Goal: Information Seeking & Learning: Find specific fact

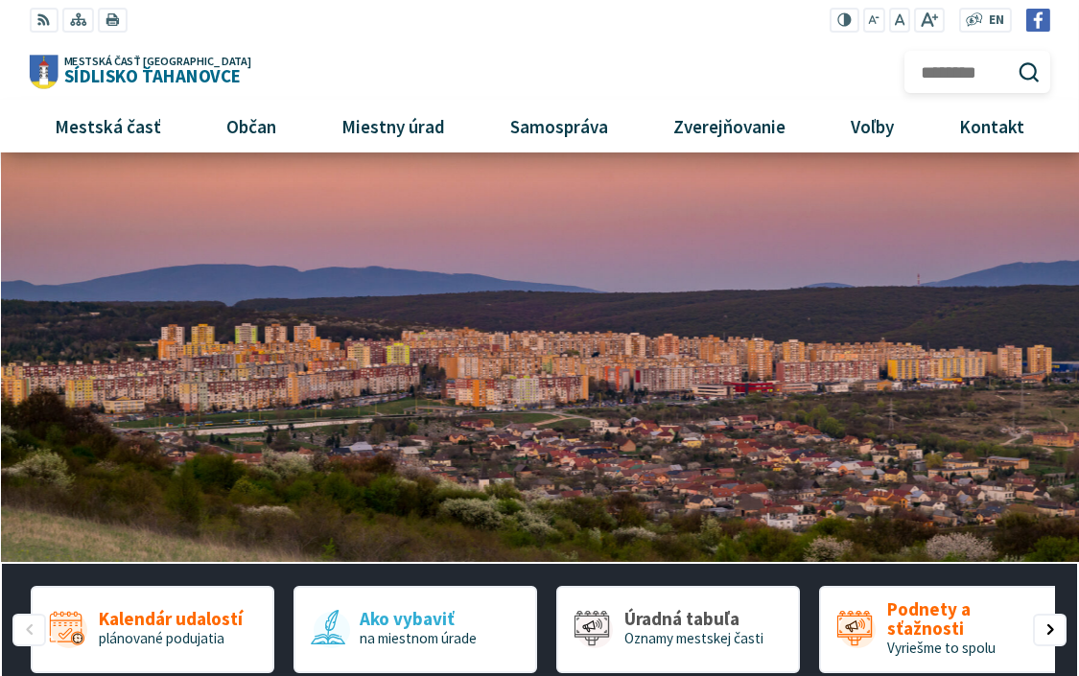
click at [963, 74] on input "Hľadať:" at bounding box center [977, 72] width 146 height 42
type input "**********"
click at [1026, 74] on icon "submit" at bounding box center [1029, 72] width 22 height 22
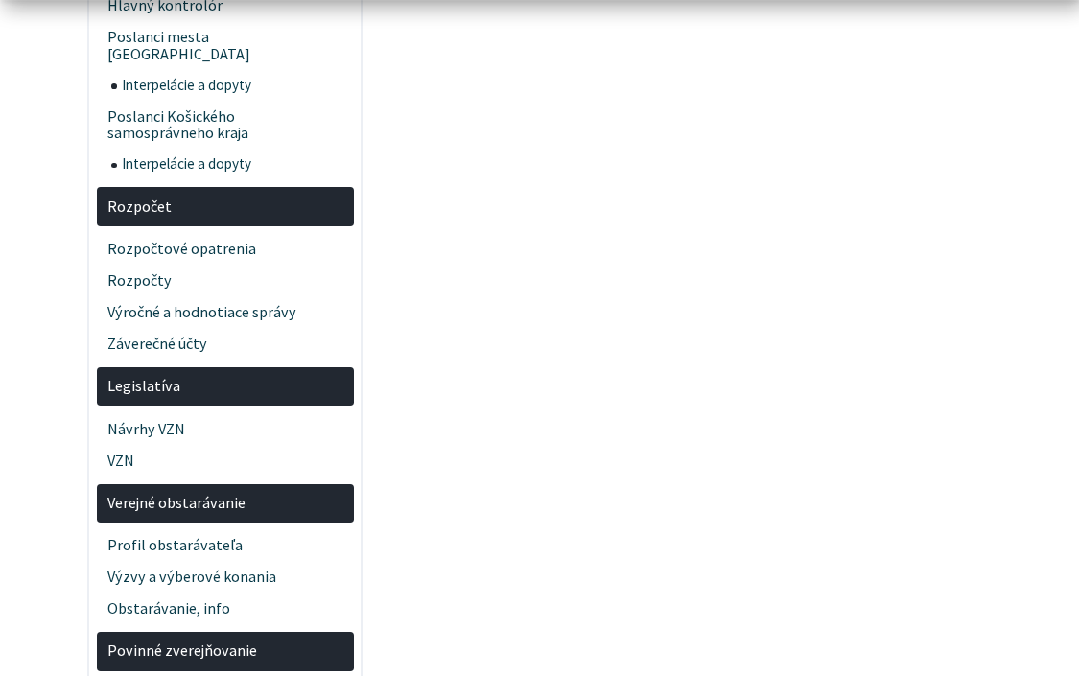
scroll to position [2973, 0]
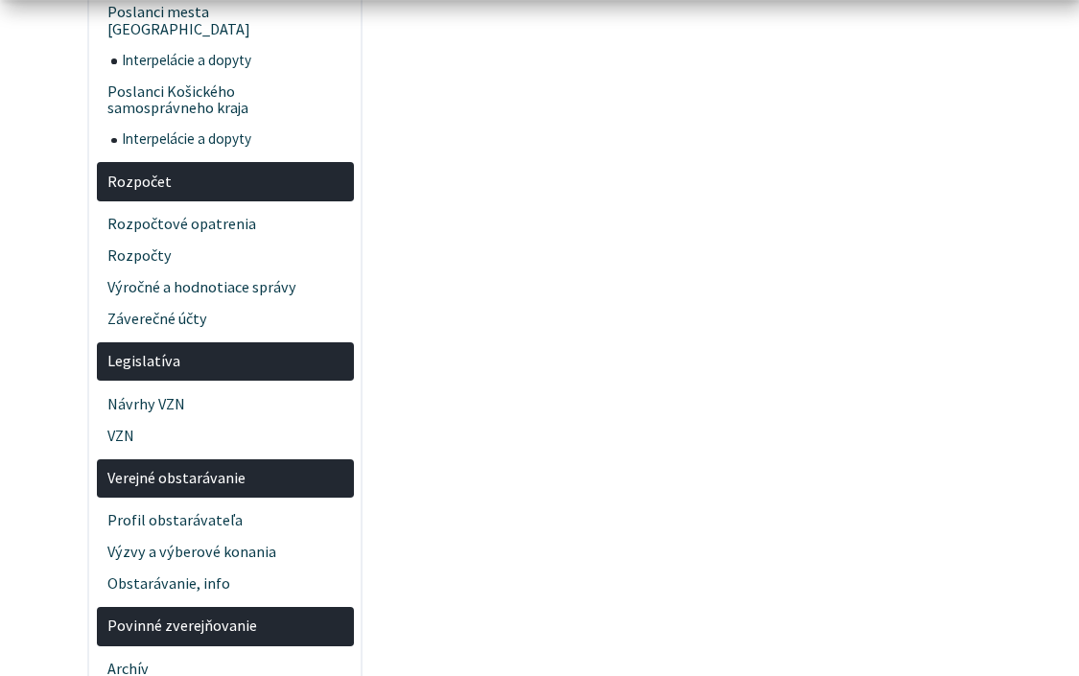
click at [610, 358] on main "Oprava lavičiek MHD Madridská a Bruselská Objednávky Zverejnené [DATE] 595,20 €…" at bounding box center [736, 261] width 688 height 6165
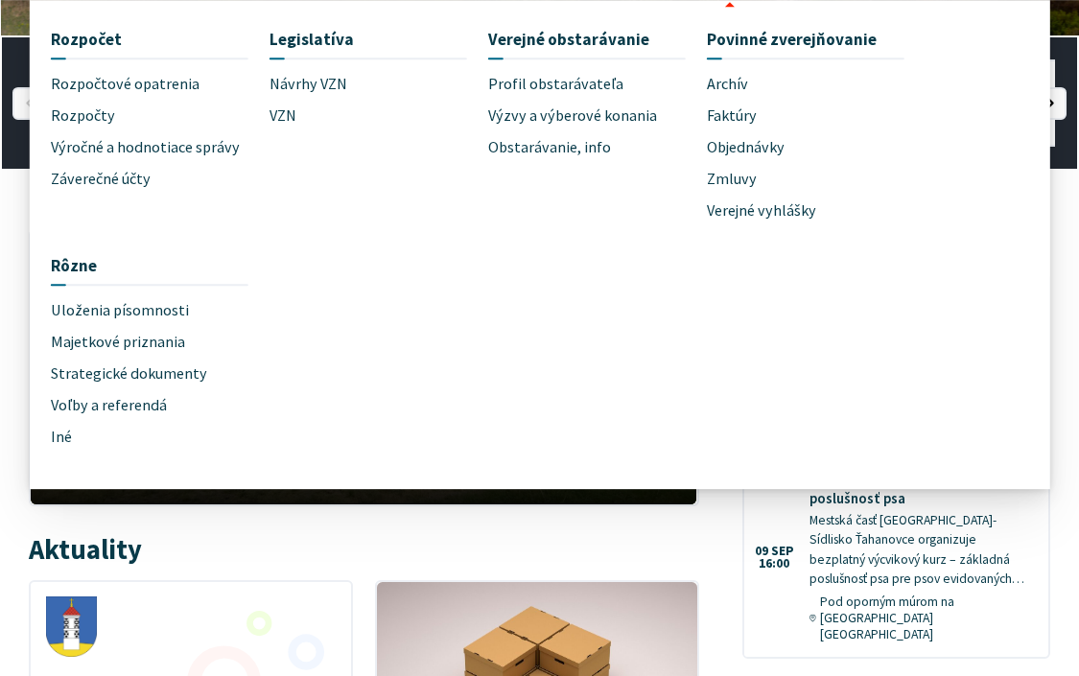
scroll to position [575, 0]
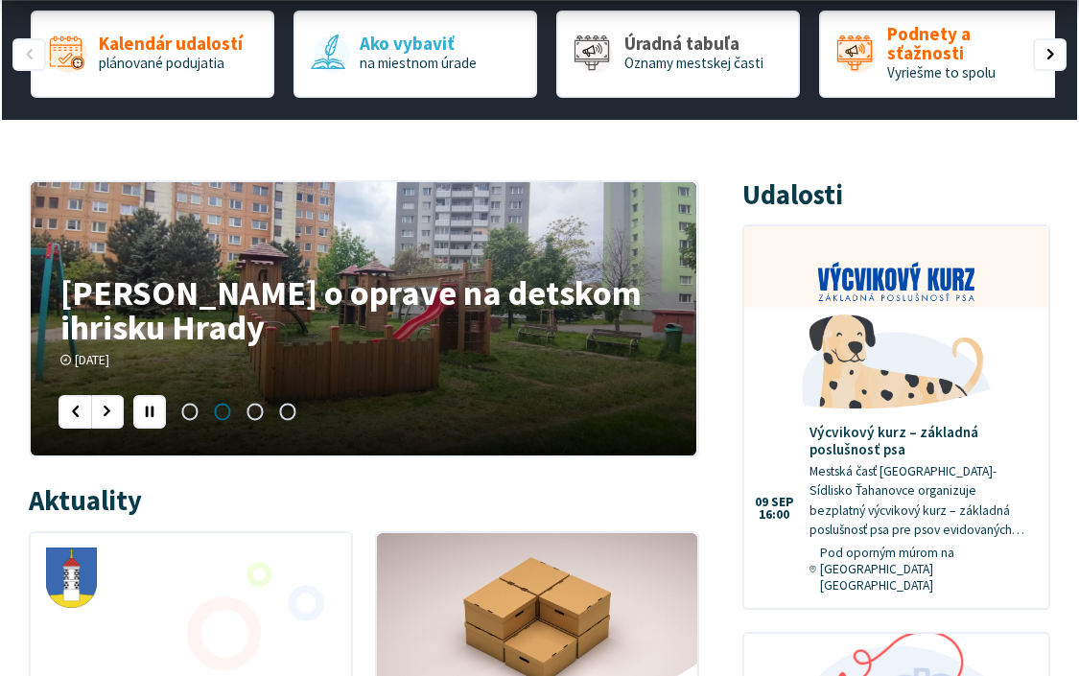
click at [296, 491] on div "Aktuality" at bounding box center [363, 502] width 669 height 45
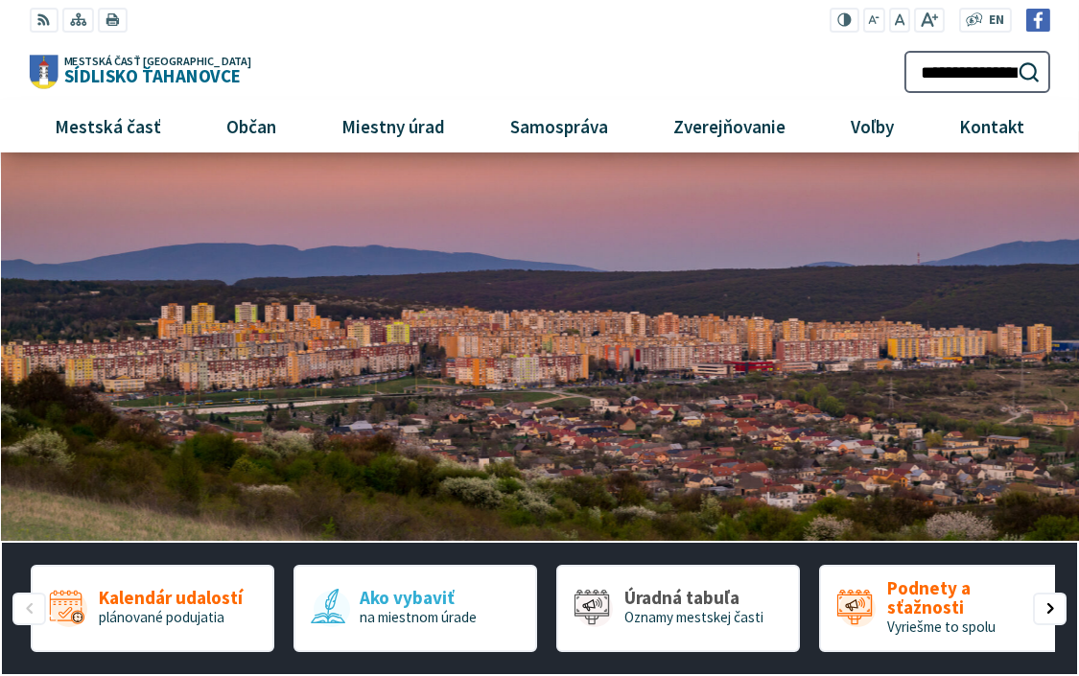
scroll to position [0, 0]
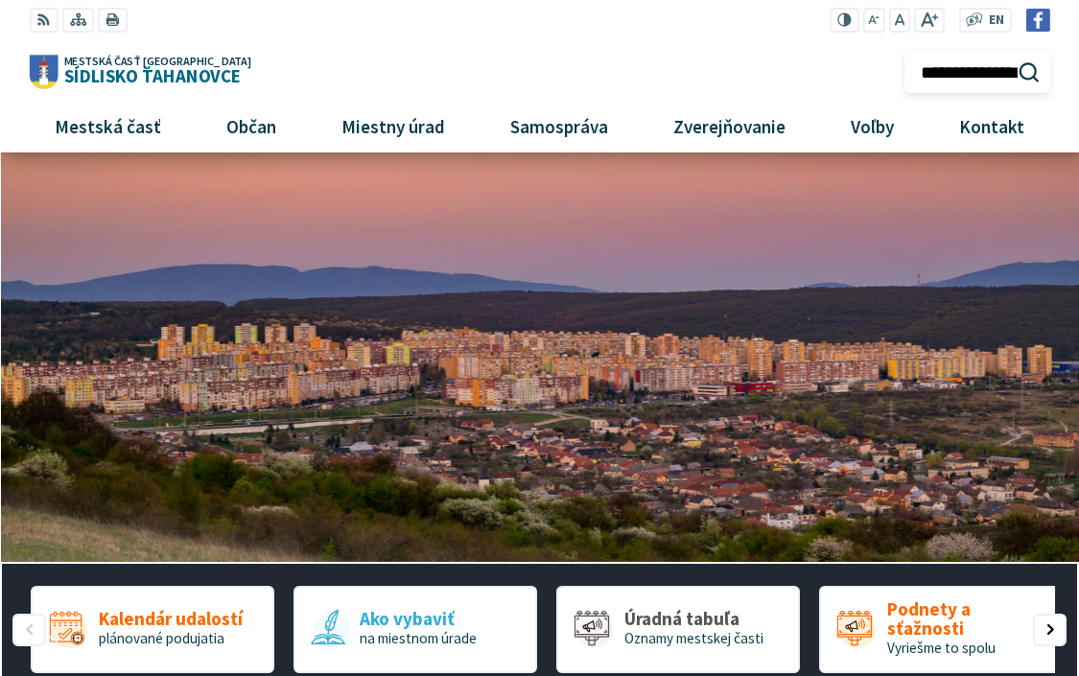
click at [1006, 74] on input "**********" at bounding box center [977, 72] width 146 height 42
click at [1018, 77] on icon "submit" at bounding box center [1029, 72] width 22 height 22
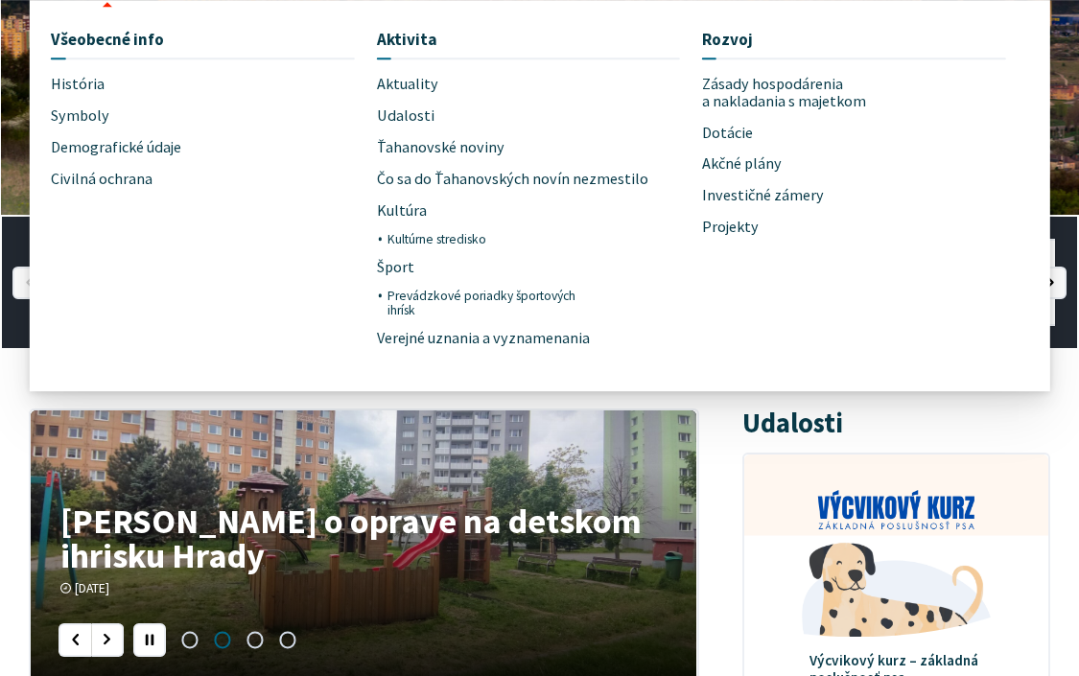
scroll to position [288, 0]
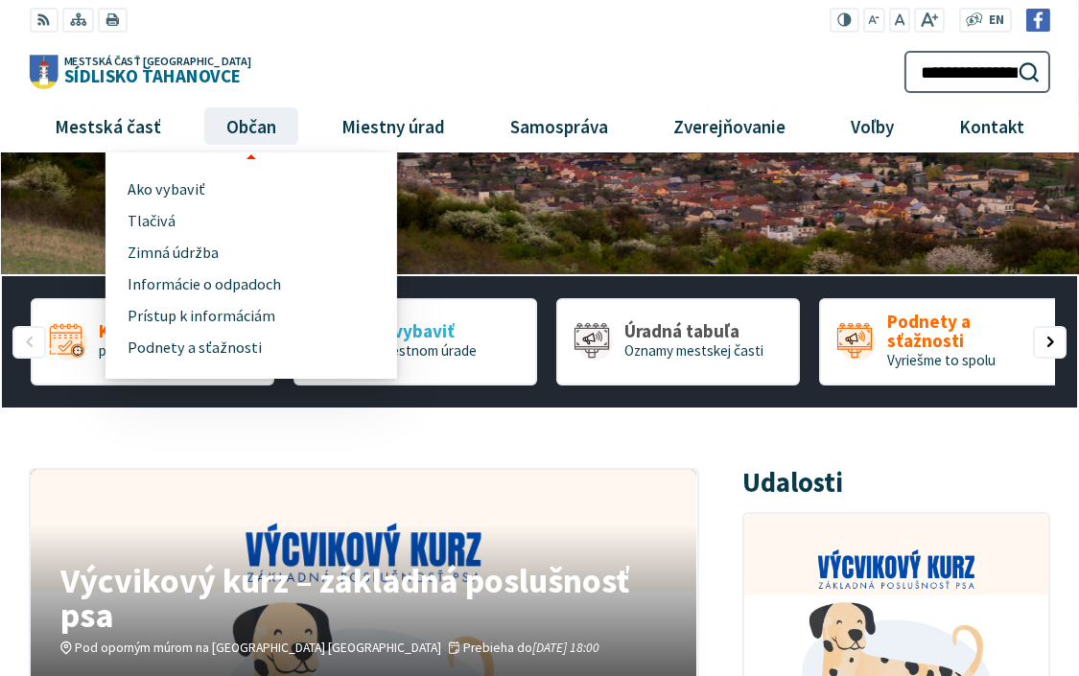
click at [254, 157] on ul "Ako vybaviť Tlačivá Zimná údržba Informácie o odpadoch Prístup k informáciám Po…" at bounding box center [251, 265] width 292 height 226
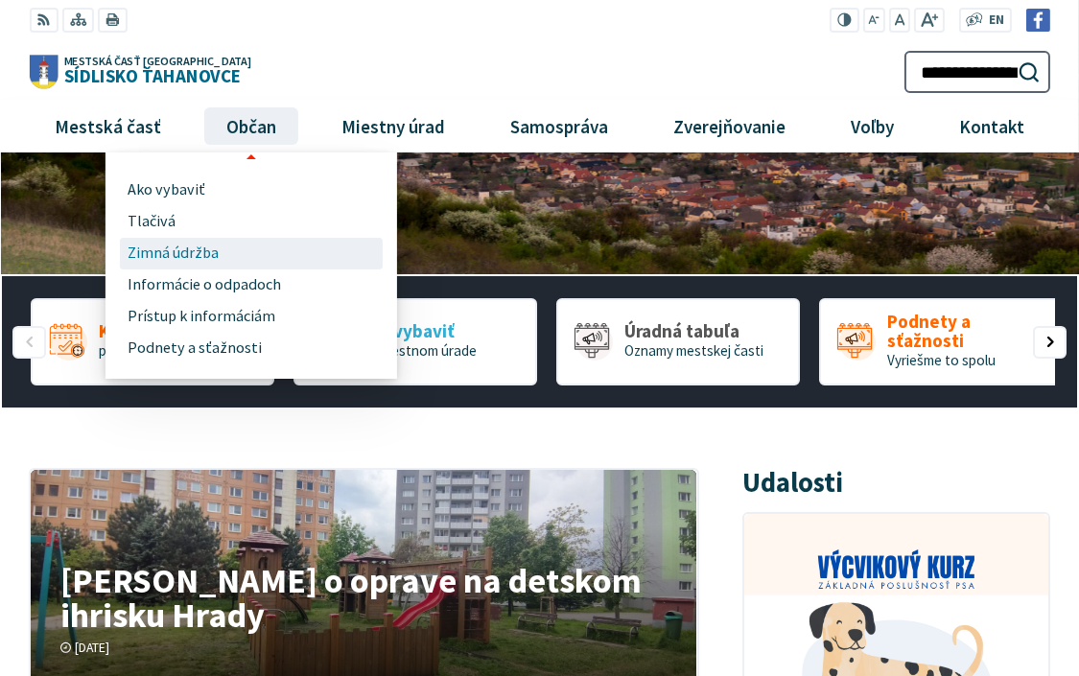
click at [154, 260] on span "Zimná údržba" at bounding box center [173, 254] width 91 height 32
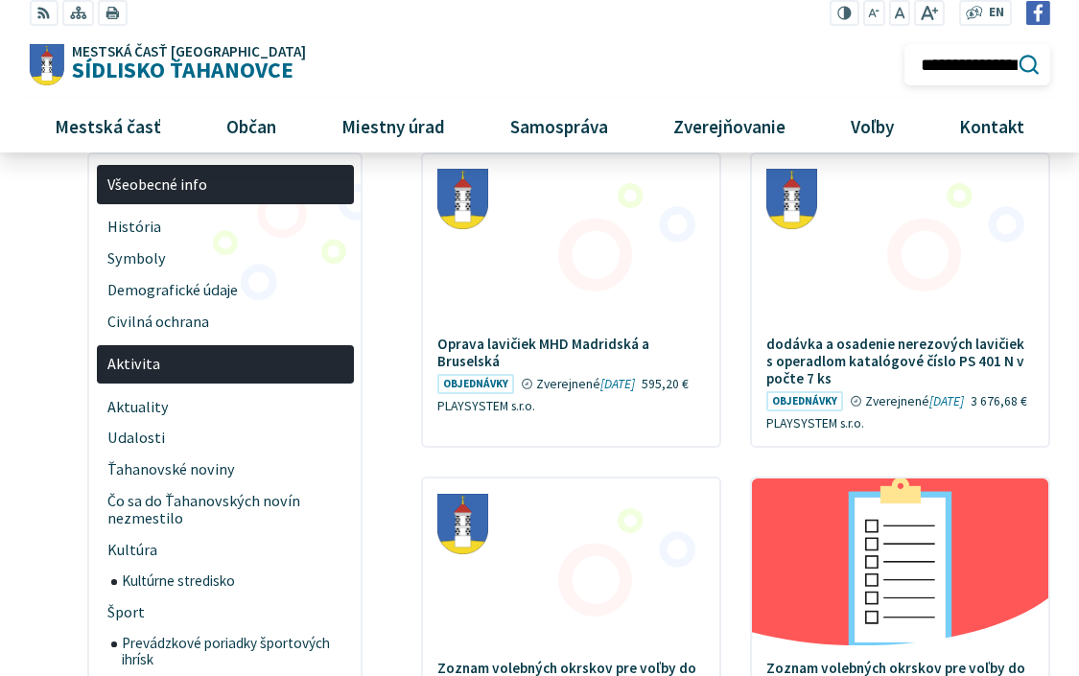
scroll to position [0, 24]
drag, startPoint x: 925, startPoint y: 64, endPoint x: 1049, endPoint y: 64, distance: 124.7
click at [1049, 64] on form "**********" at bounding box center [977, 65] width 146 height 42
click at [958, 57] on input "Hľadať:" at bounding box center [977, 65] width 146 height 42
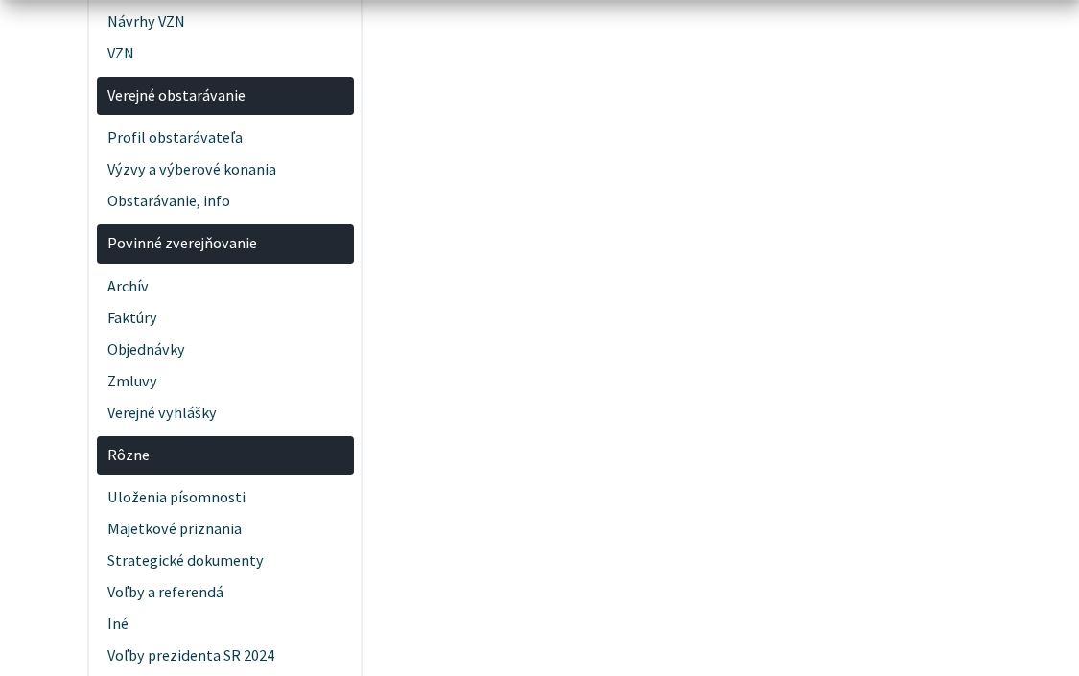
scroll to position [3357, 0]
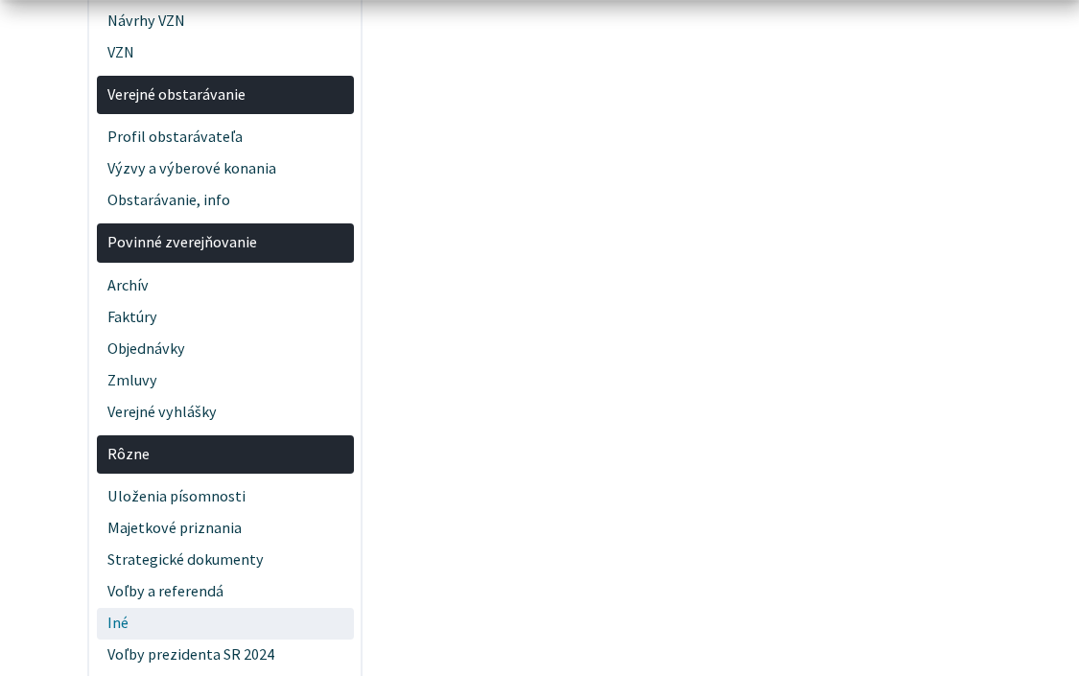
type input "*******"
click at [128, 608] on span "Iné" at bounding box center [224, 624] width 235 height 32
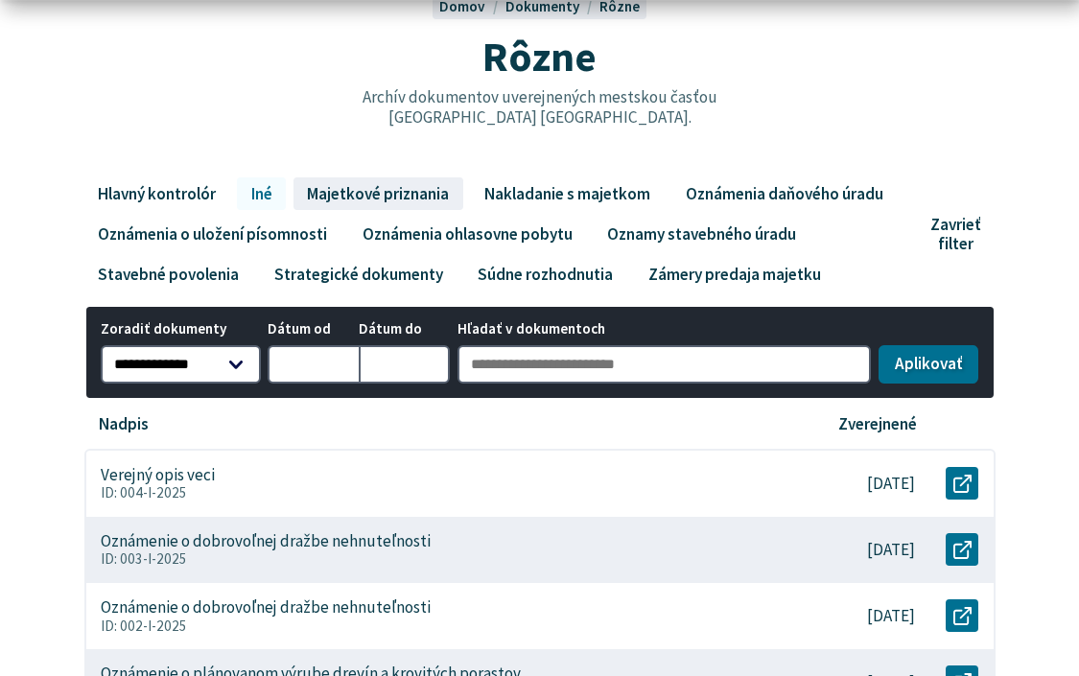
scroll to position [288, 0]
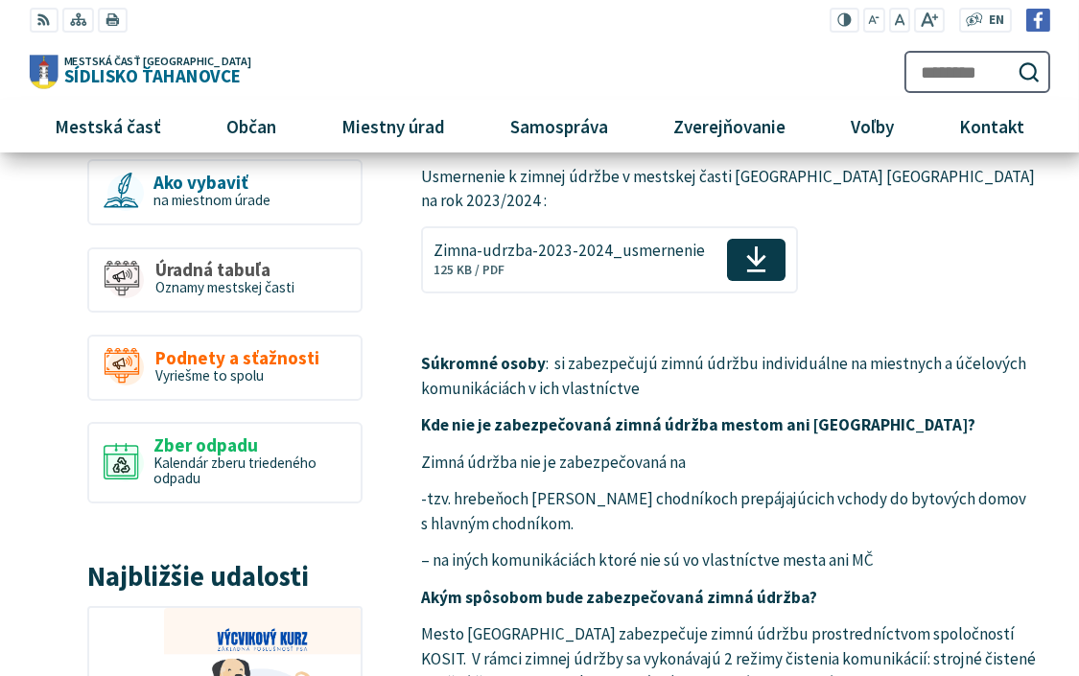
scroll to position [575, 0]
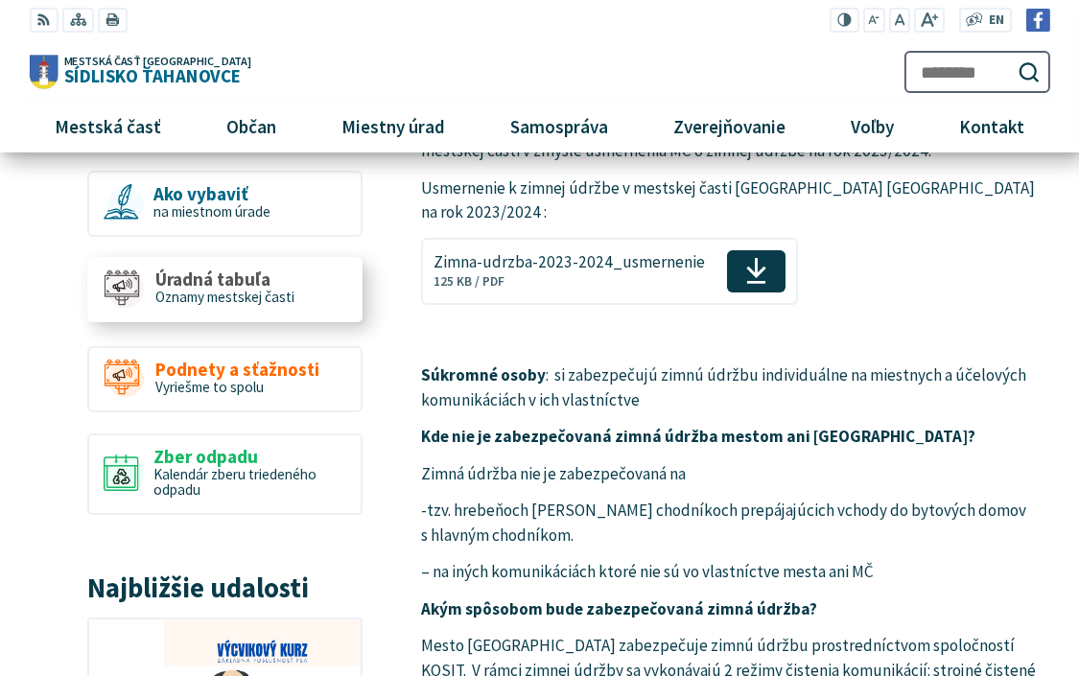
click at [192, 282] on span "Úradná tabuľa" at bounding box center [224, 279] width 139 height 20
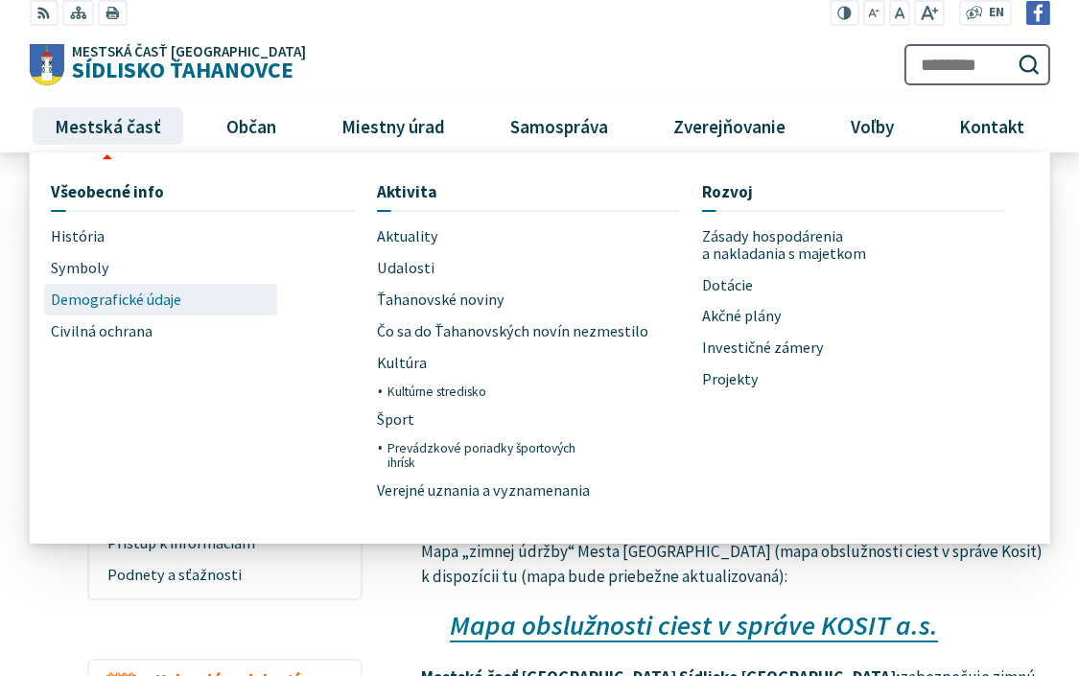
click at [151, 301] on span "Demografické údaje" at bounding box center [116, 300] width 130 height 32
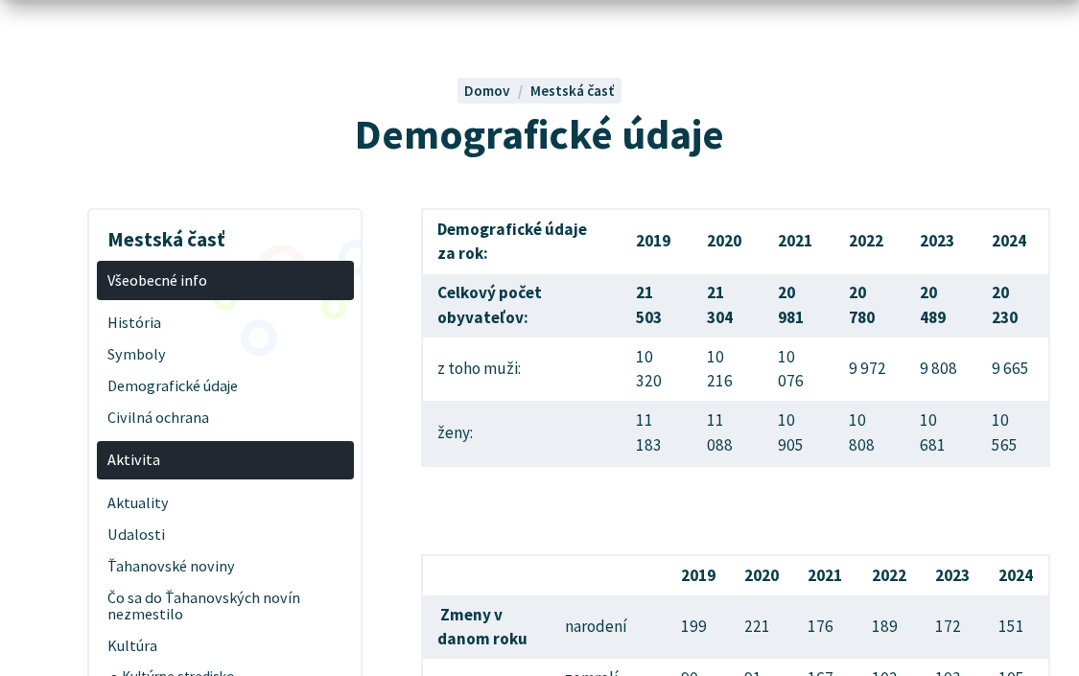
scroll to position [192, 0]
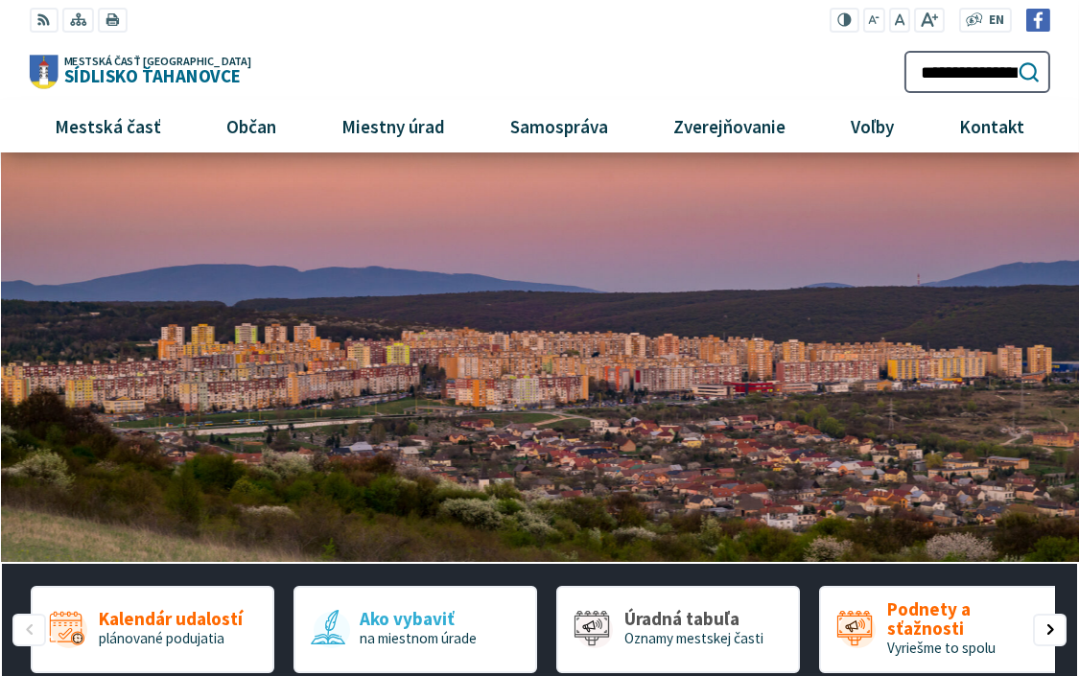
click at [1029, 74] on icon "submit" at bounding box center [1029, 72] width 22 height 22
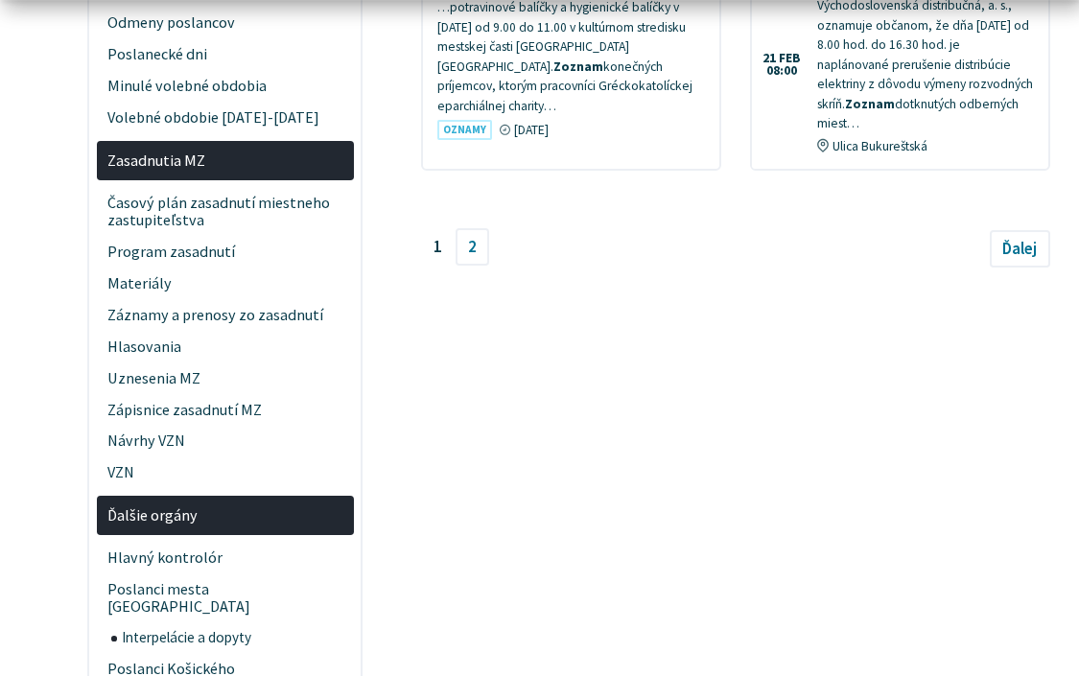
scroll to position [2398, 0]
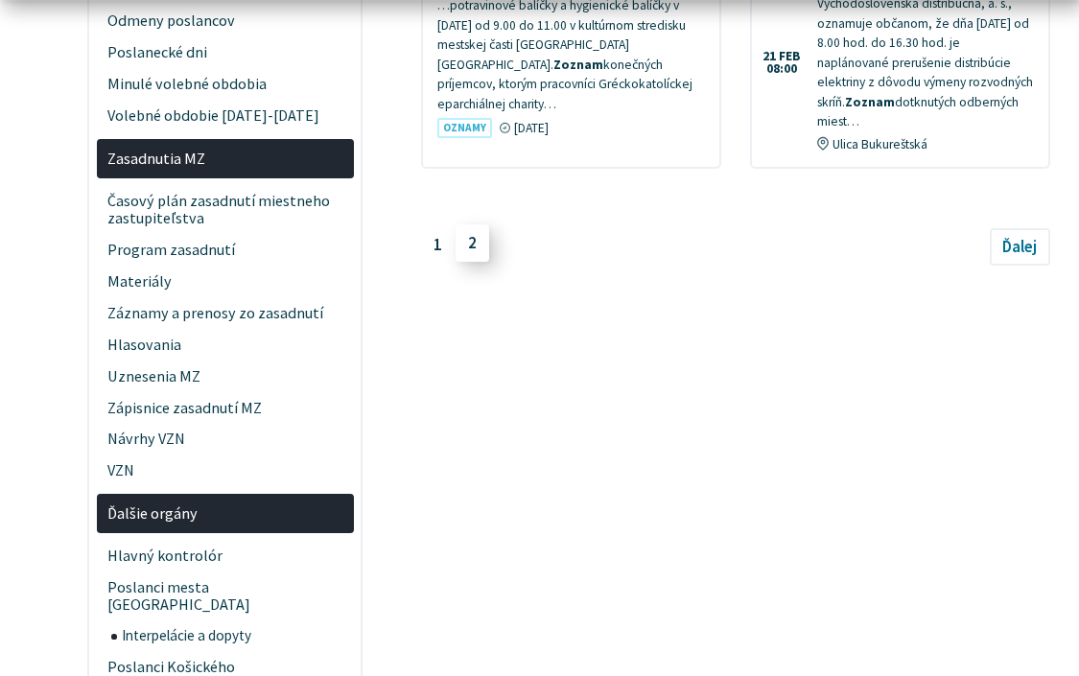
click at [479, 262] on link "2" at bounding box center [473, 243] width 35 height 36
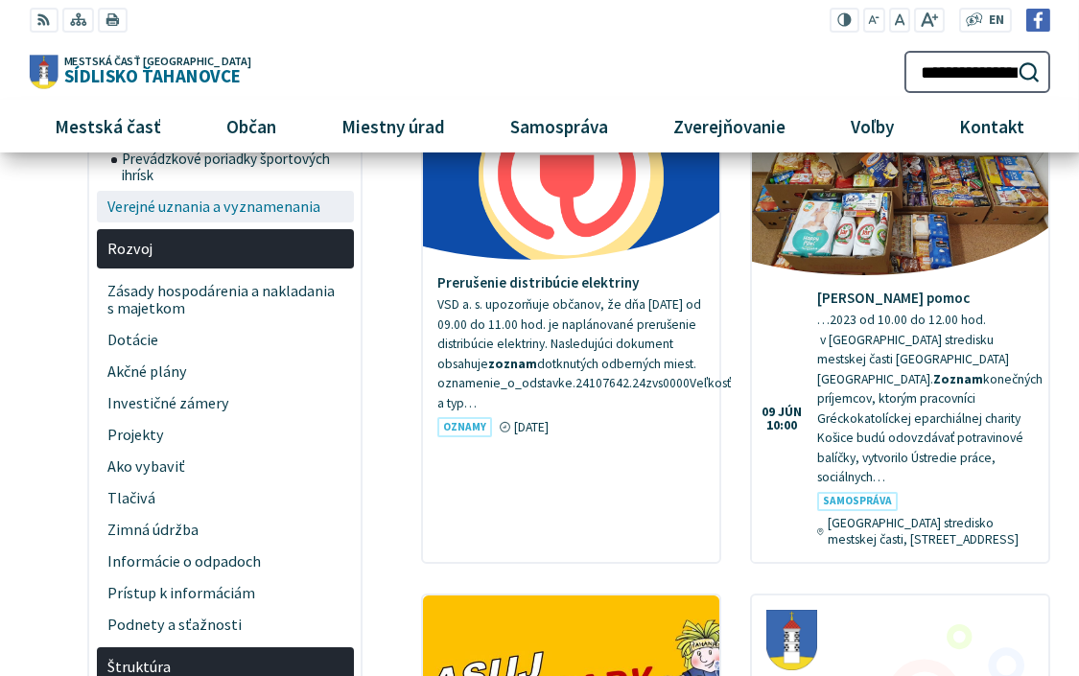
scroll to position [480, 0]
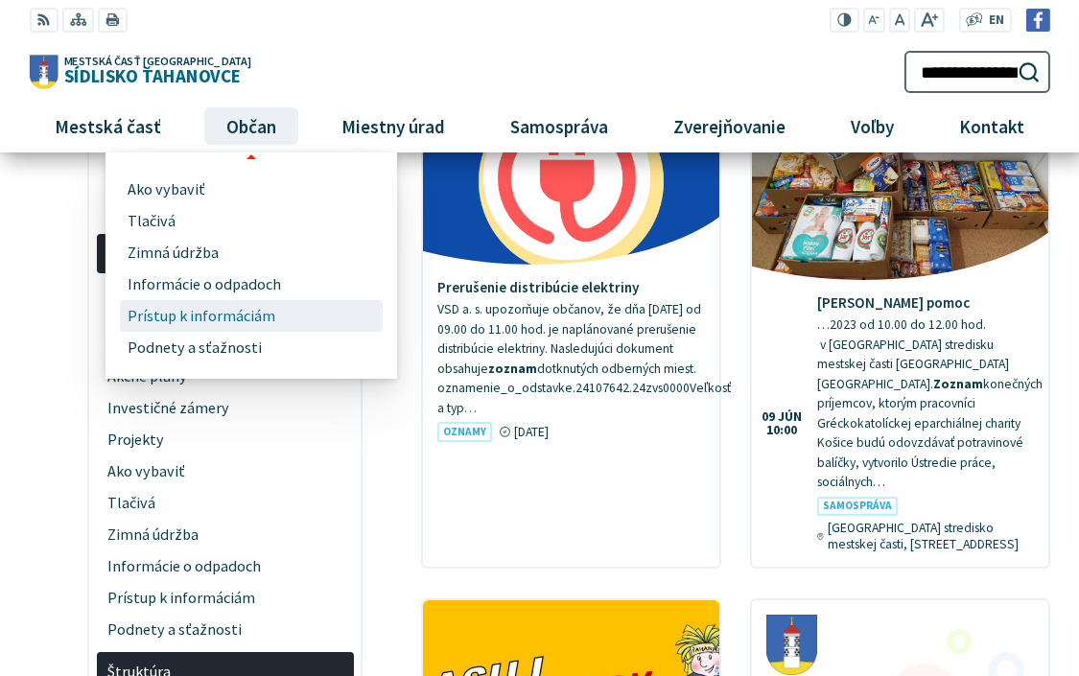
click at [235, 311] on span "Prístup k informáciám" at bounding box center [202, 316] width 148 height 32
